Goal: Find specific fact: Find specific fact

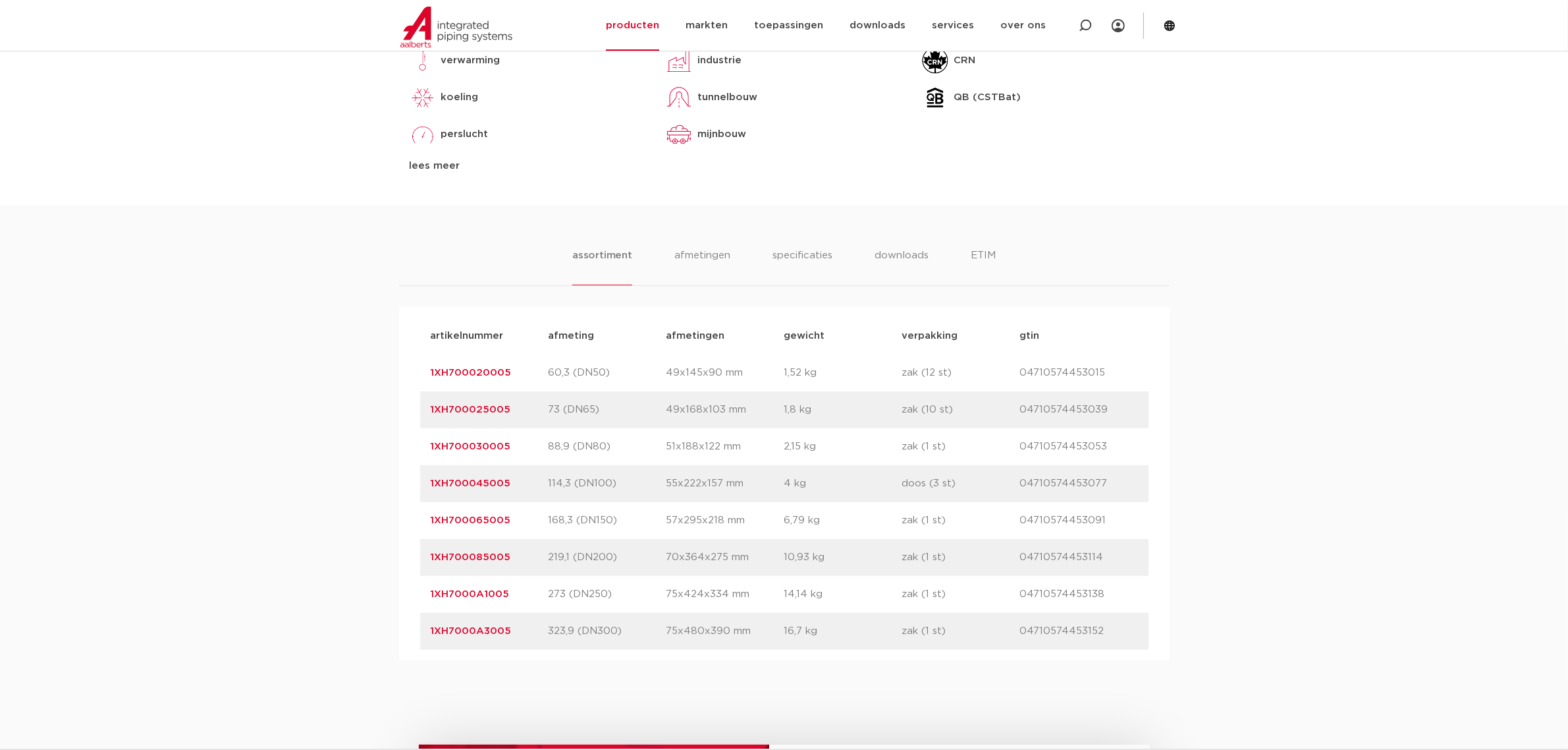
drag, startPoint x: 525, startPoint y: 447, endPoint x: 409, endPoint y: 450, distance: 116.0
click at [409, 450] on div "artikelnummer afmeting [GEOGRAPHIC_DATA] gewicht verpakking gtin artikelnummer …" at bounding box center [784, 484] width 771 height 354
copy link "1XH700030005"
